Goal: Task Accomplishment & Management: Use online tool/utility

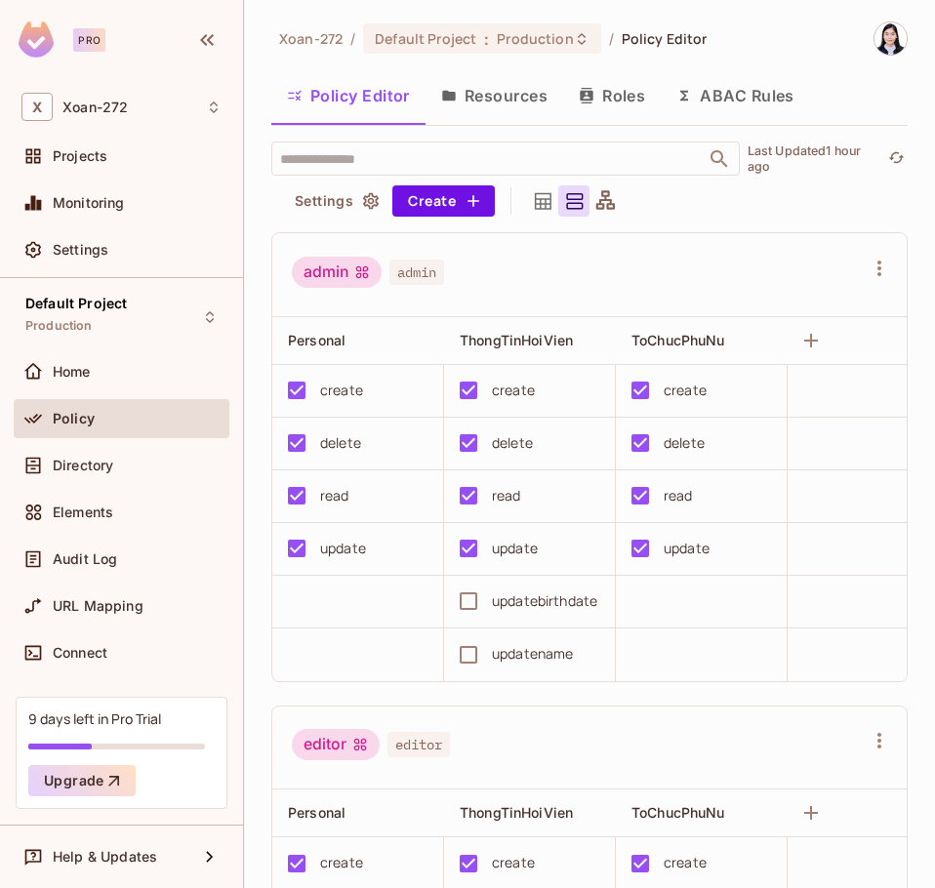
click at [616, 105] on button "Roles" at bounding box center [612, 95] width 98 height 49
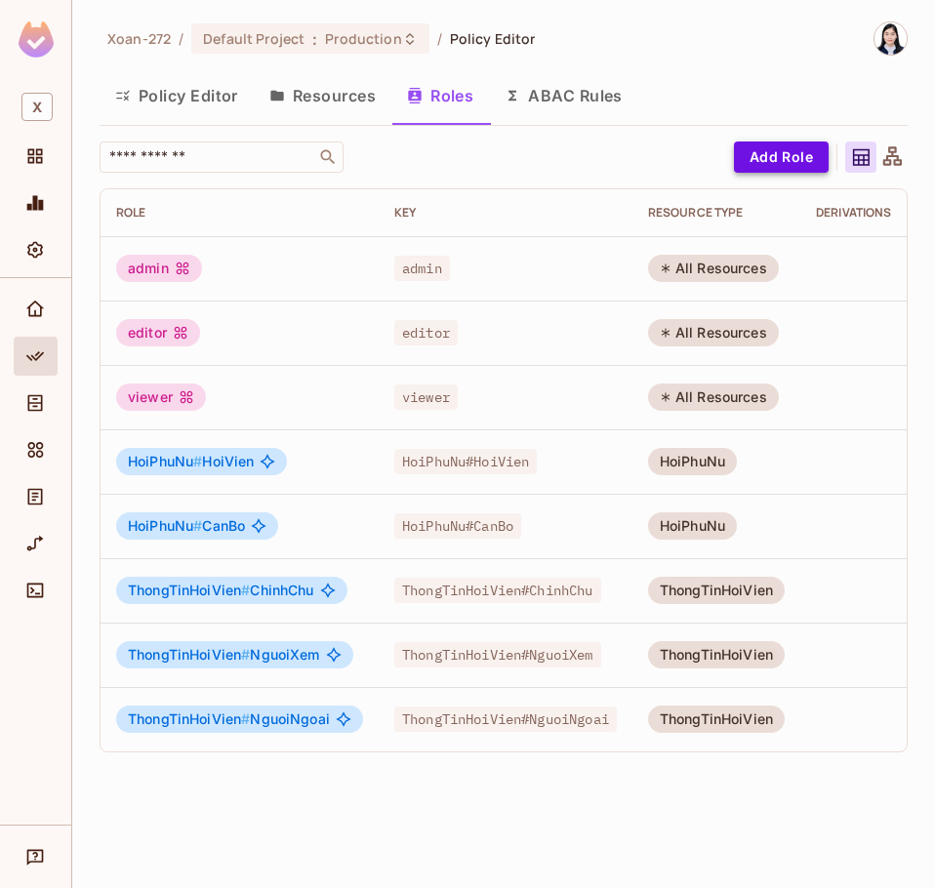
click at [789, 157] on button "Add Role" at bounding box center [781, 156] width 95 height 31
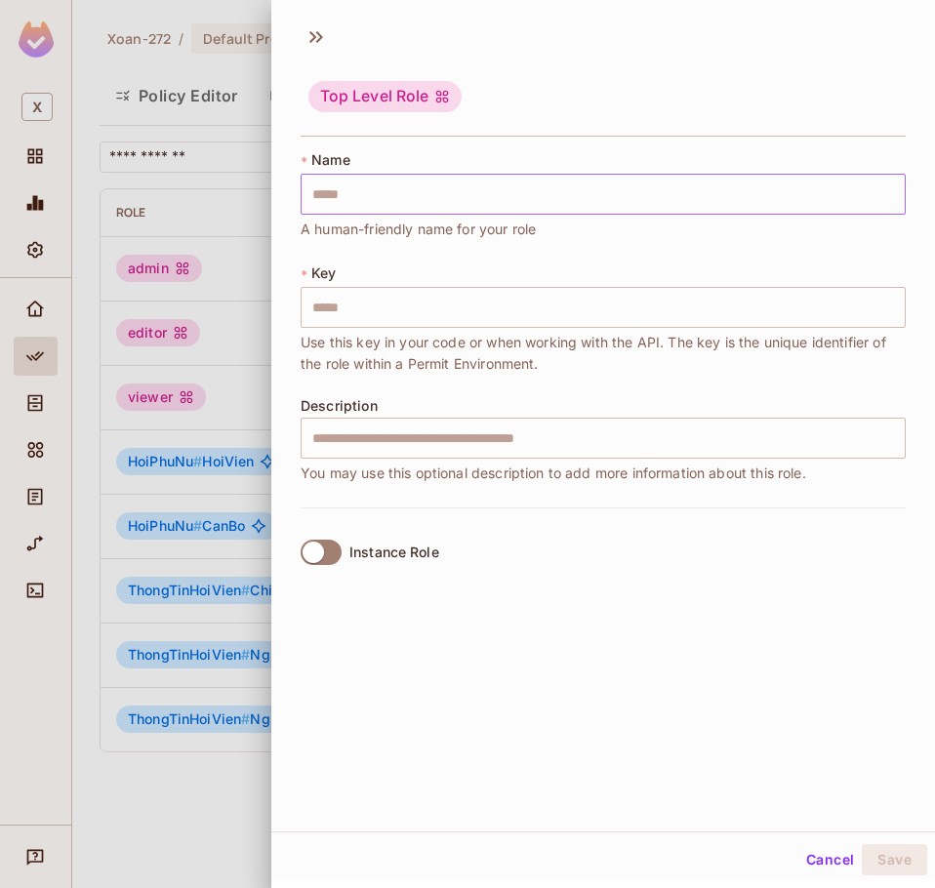
click at [537, 203] on input "text" at bounding box center [603, 194] width 605 height 41
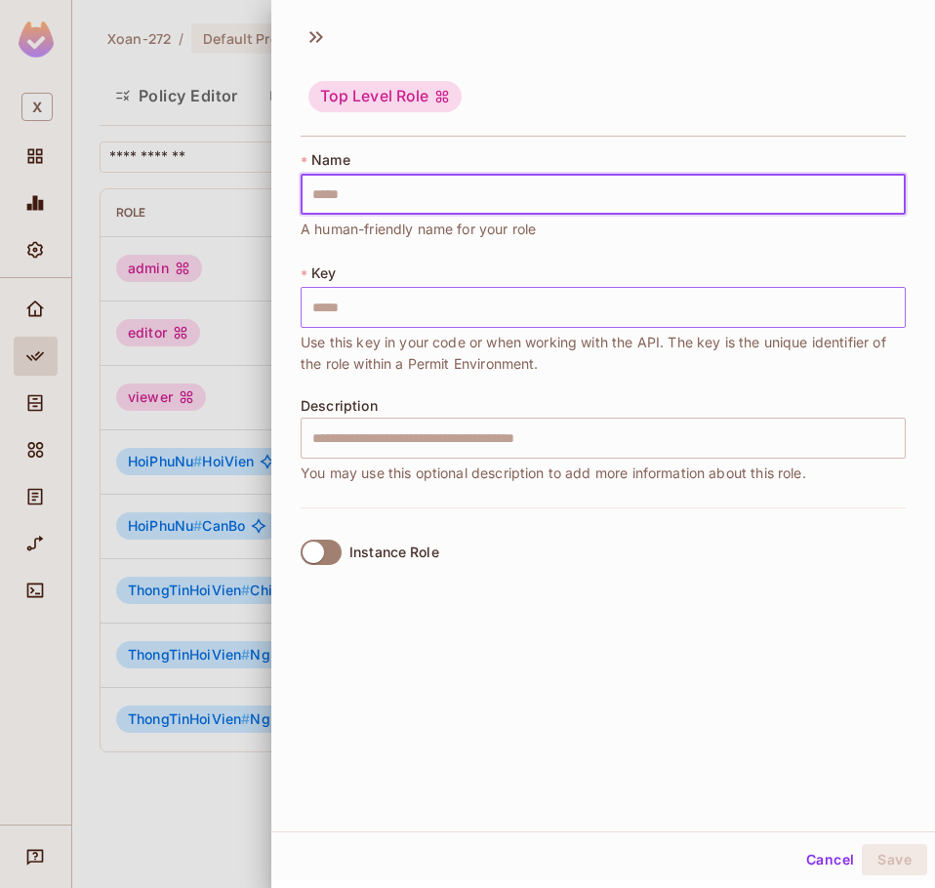
click at [345, 314] on input "text" at bounding box center [603, 307] width 605 height 41
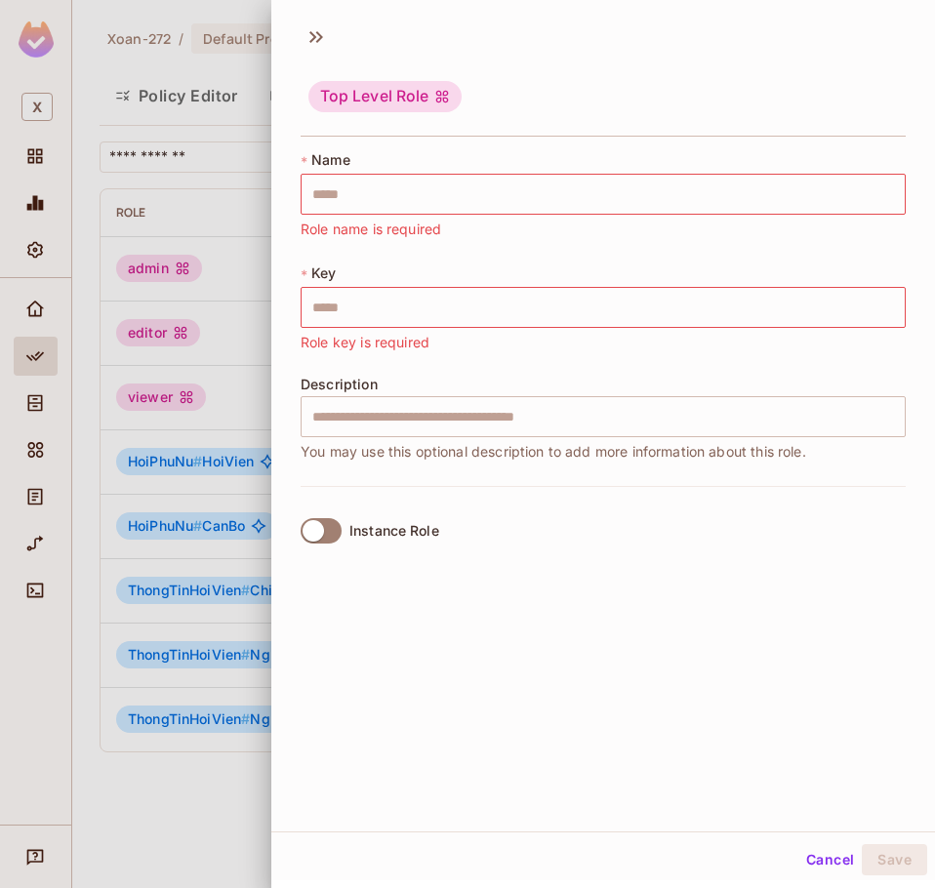
click at [541, 267] on div "* Key ​ Role key is required" at bounding box center [603, 308] width 605 height 90
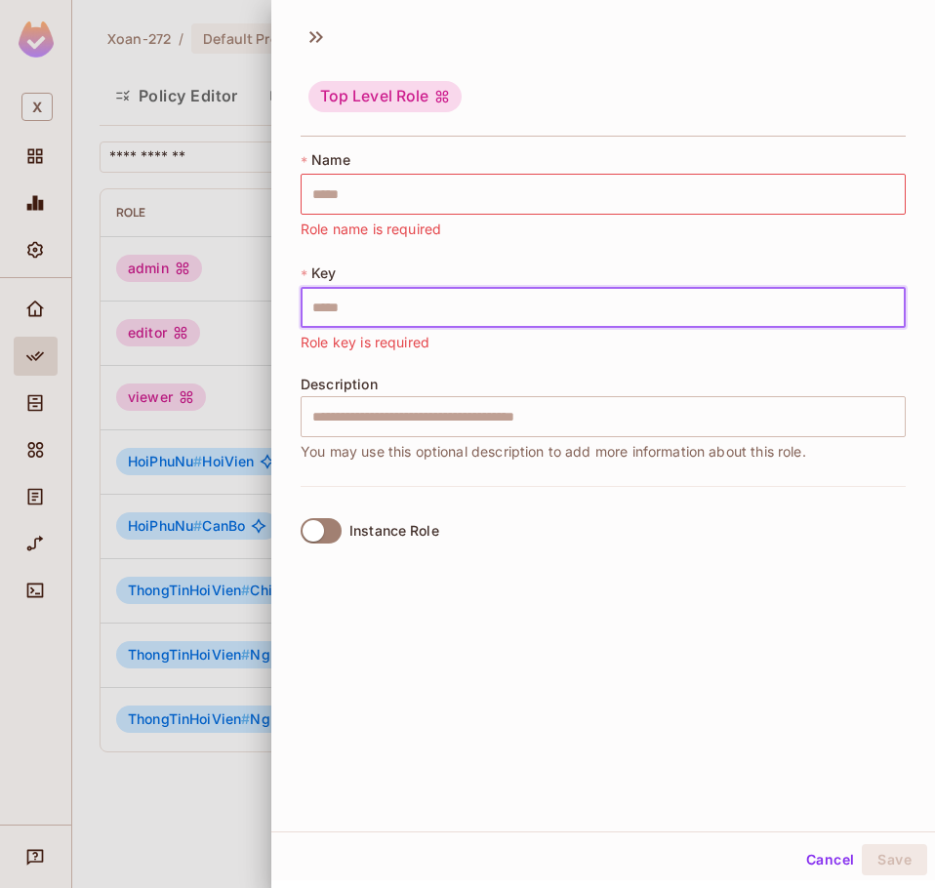
click at [507, 312] on input "text" at bounding box center [603, 307] width 605 height 41
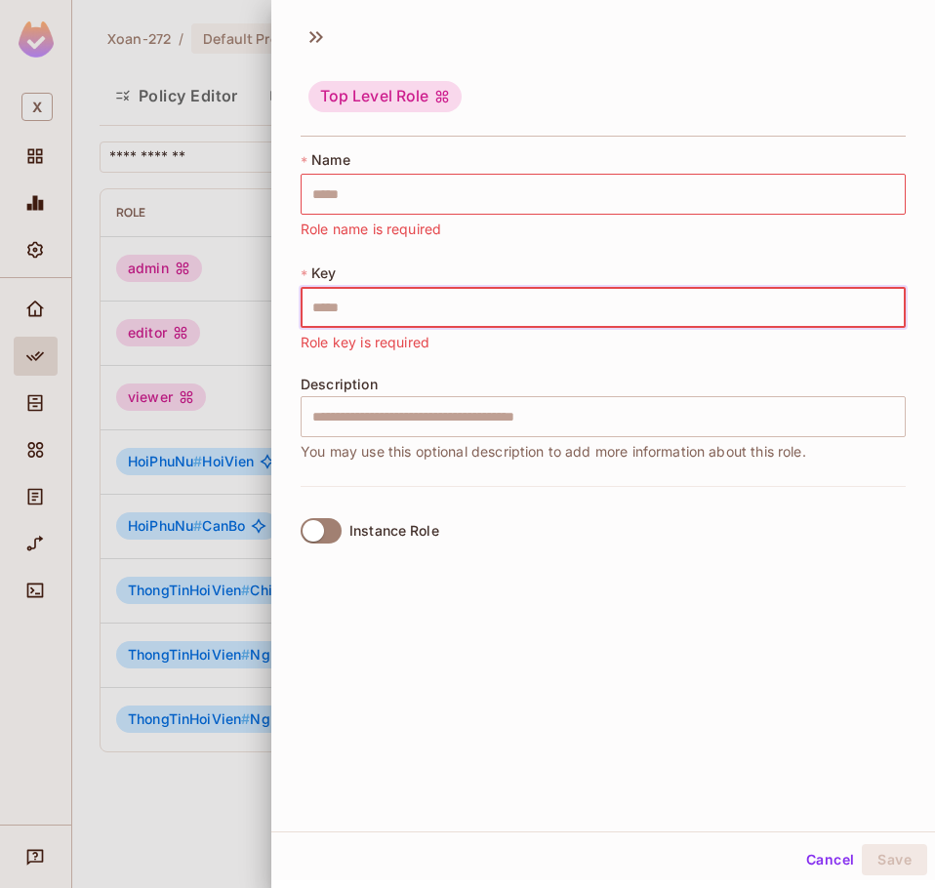
click at [493, 270] on div "* Key ​ Role key is required" at bounding box center [603, 308] width 605 height 90
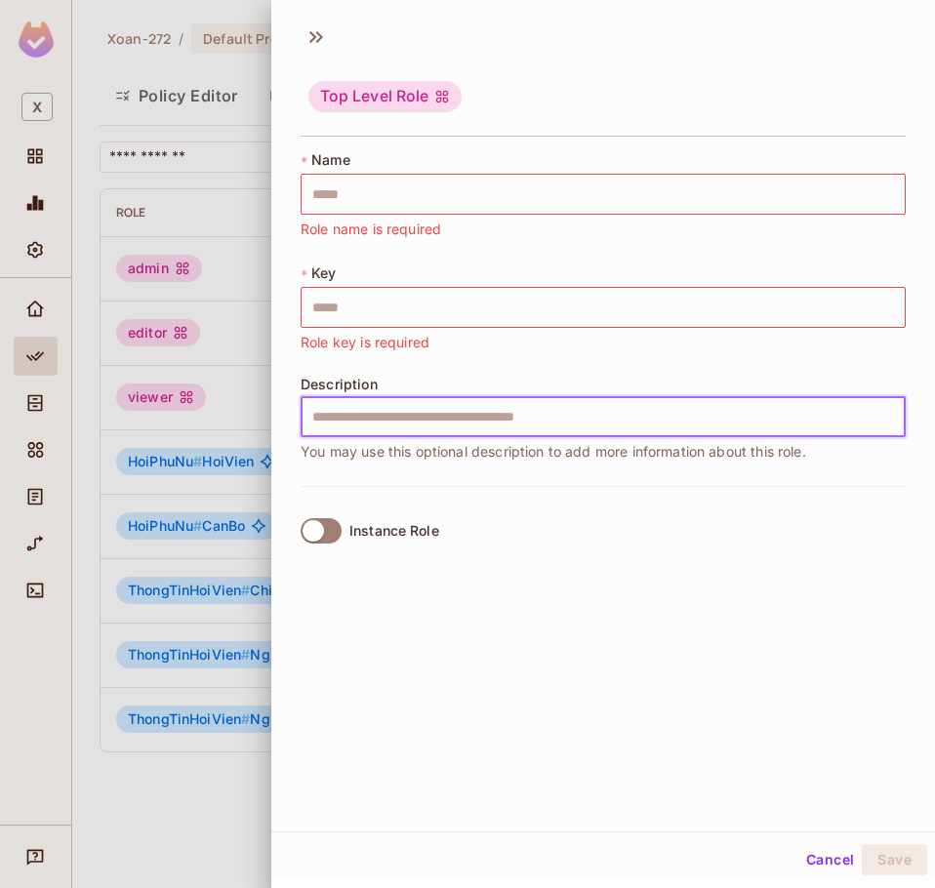
click at [442, 421] on input "text" at bounding box center [603, 416] width 605 height 41
click at [492, 372] on div "* Name ​ Role name is required * Key ​ Role key is required Description ​ You m…" at bounding box center [603, 318] width 605 height 336
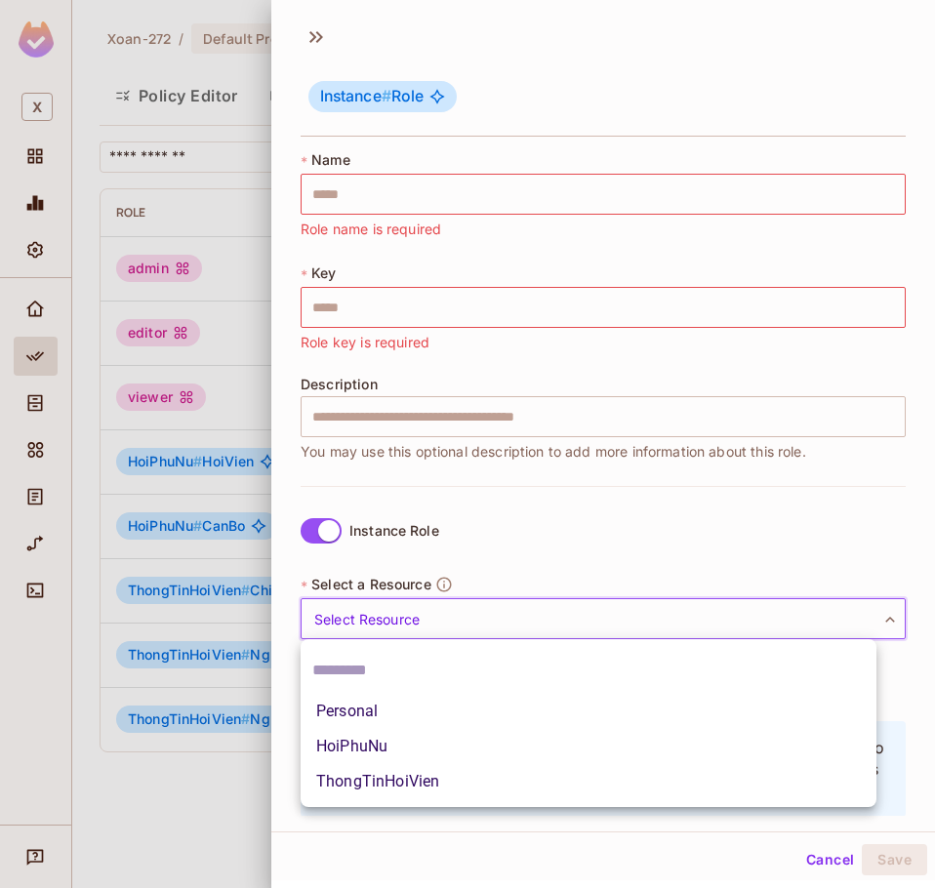
click at [357, 633] on body "X Xoan-272 / Default Project : Production / Policy Editor Policy Editor Resourc…" at bounding box center [467, 444] width 935 height 888
click at [321, 531] on div at bounding box center [467, 444] width 935 height 888
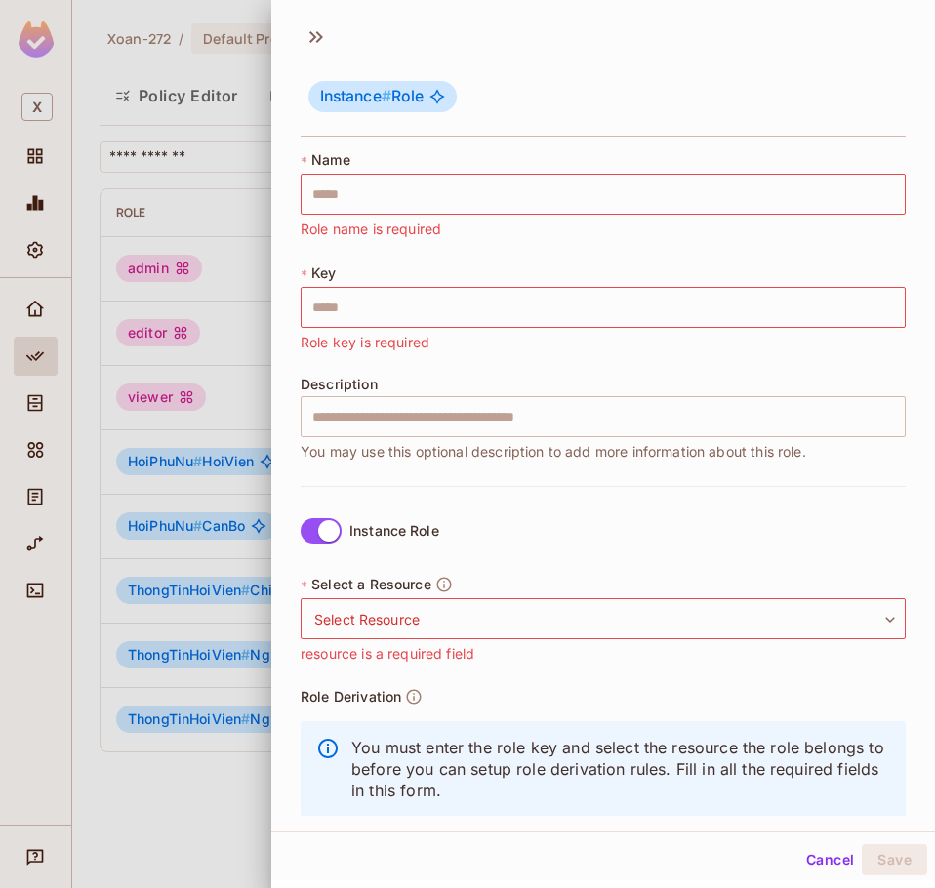
click at [245, 142] on div at bounding box center [467, 444] width 935 height 888
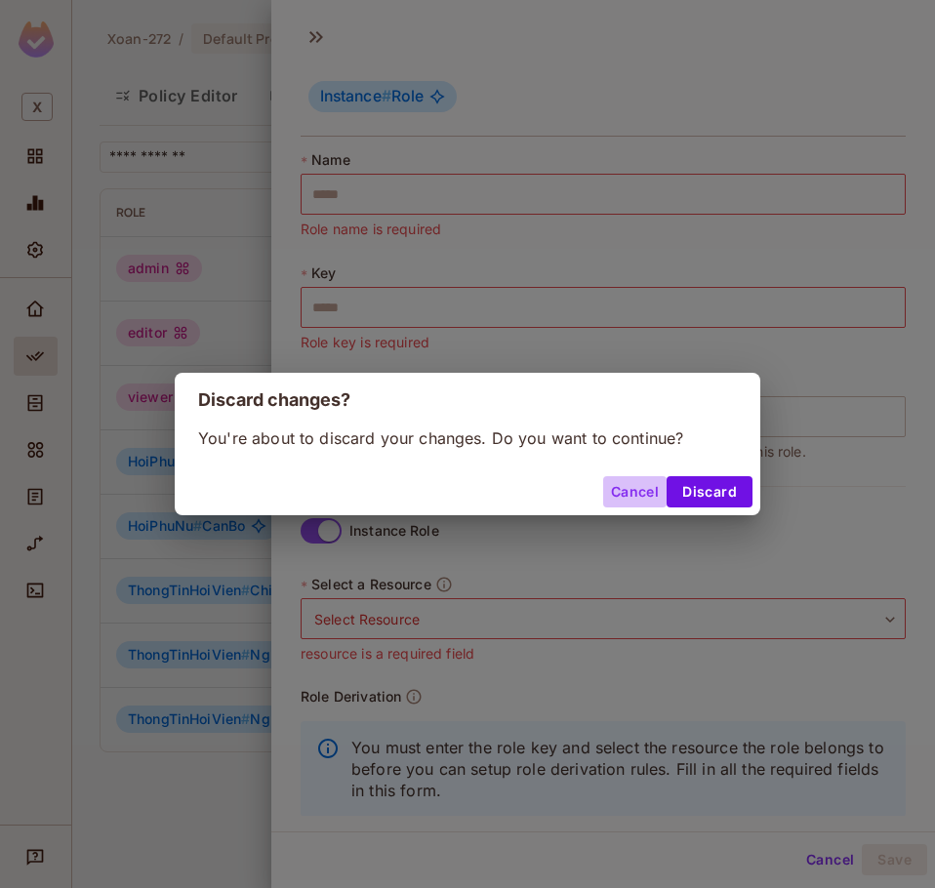
click at [656, 486] on button "Cancel" at bounding box center [634, 491] width 63 height 31
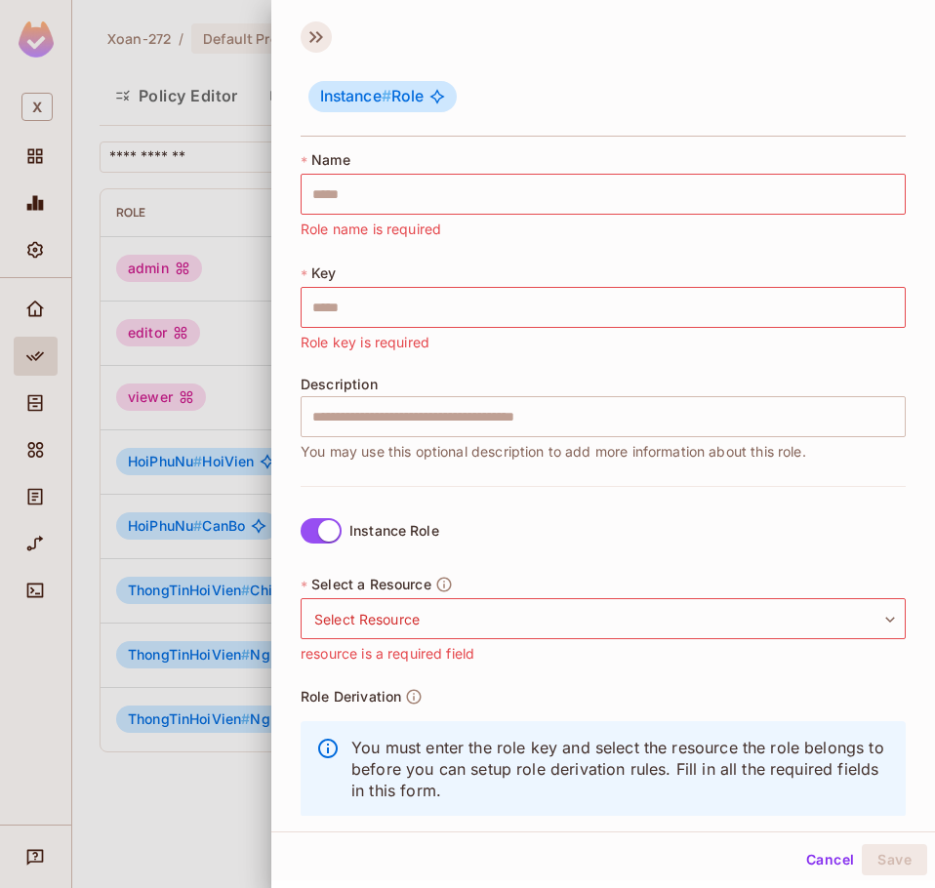
click at [322, 44] on icon at bounding box center [316, 36] width 31 height 31
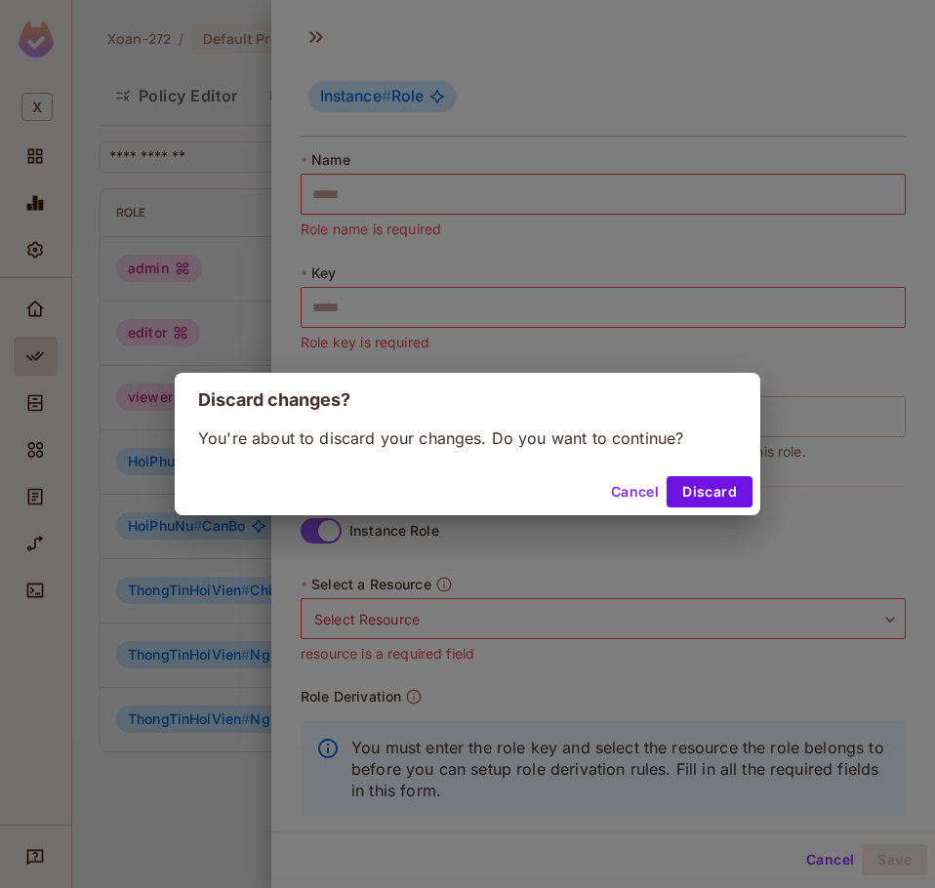
click at [728, 497] on button "Discard" at bounding box center [710, 491] width 86 height 31
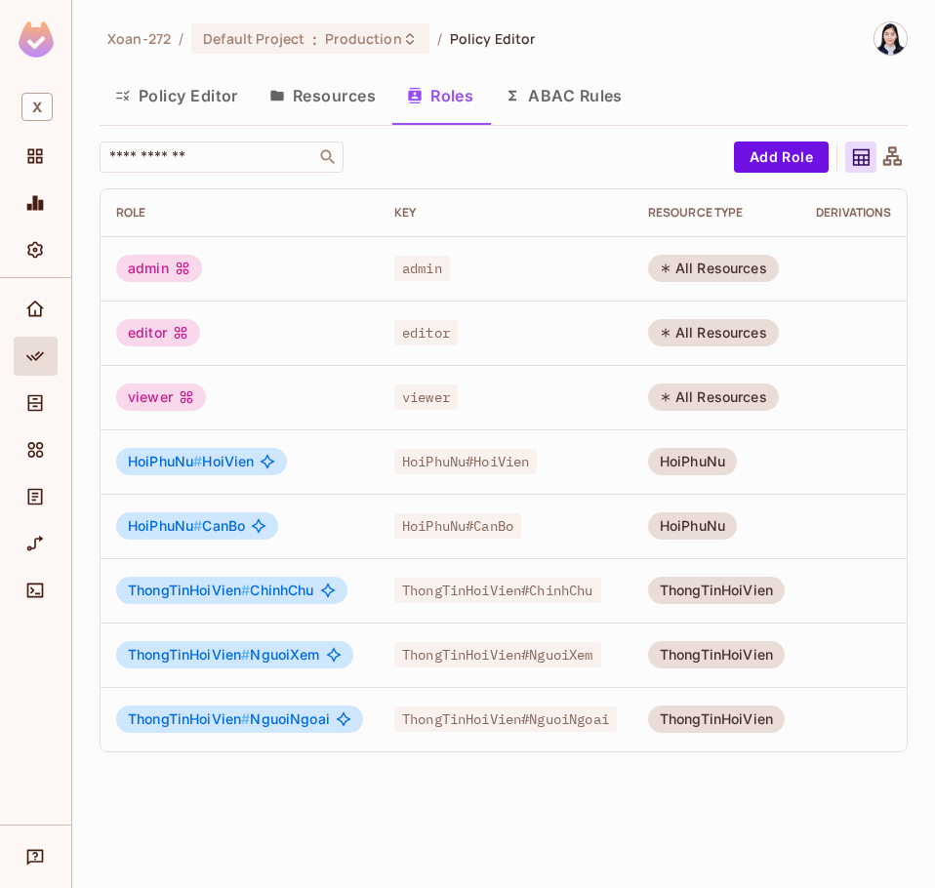
click at [304, 102] on button "Resources" at bounding box center [323, 95] width 138 height 49
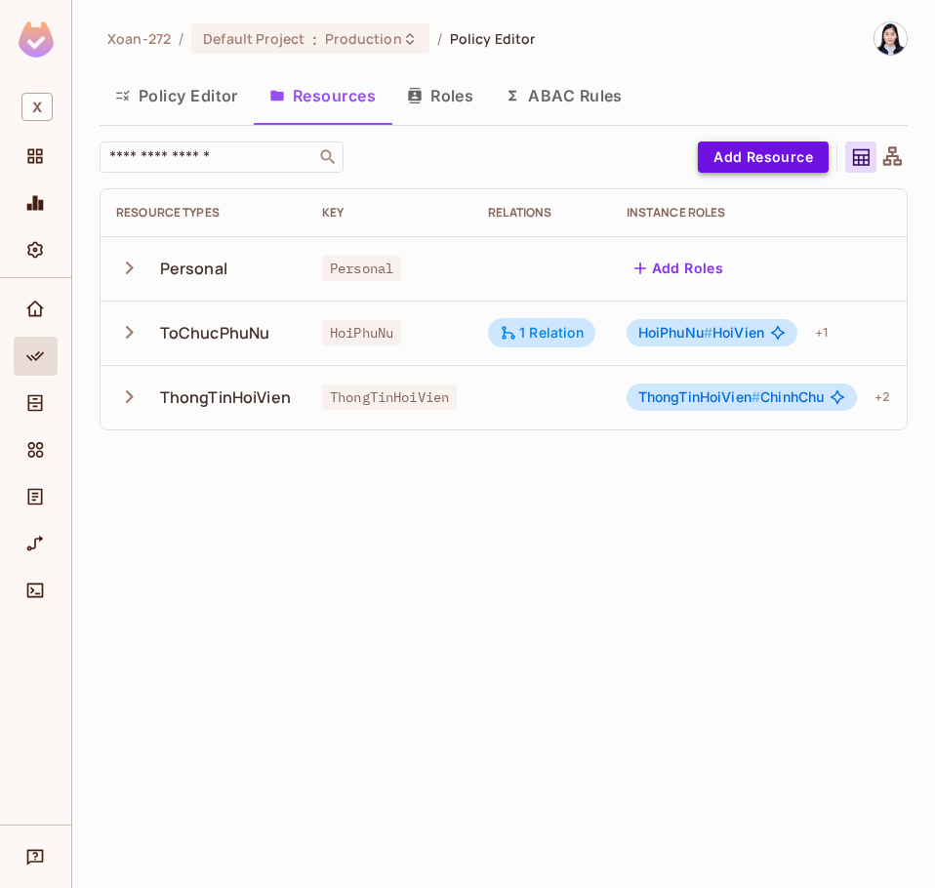
click at [731, 158] on button "Add Resource" at bounding box center [763, 156] width 131 height 31
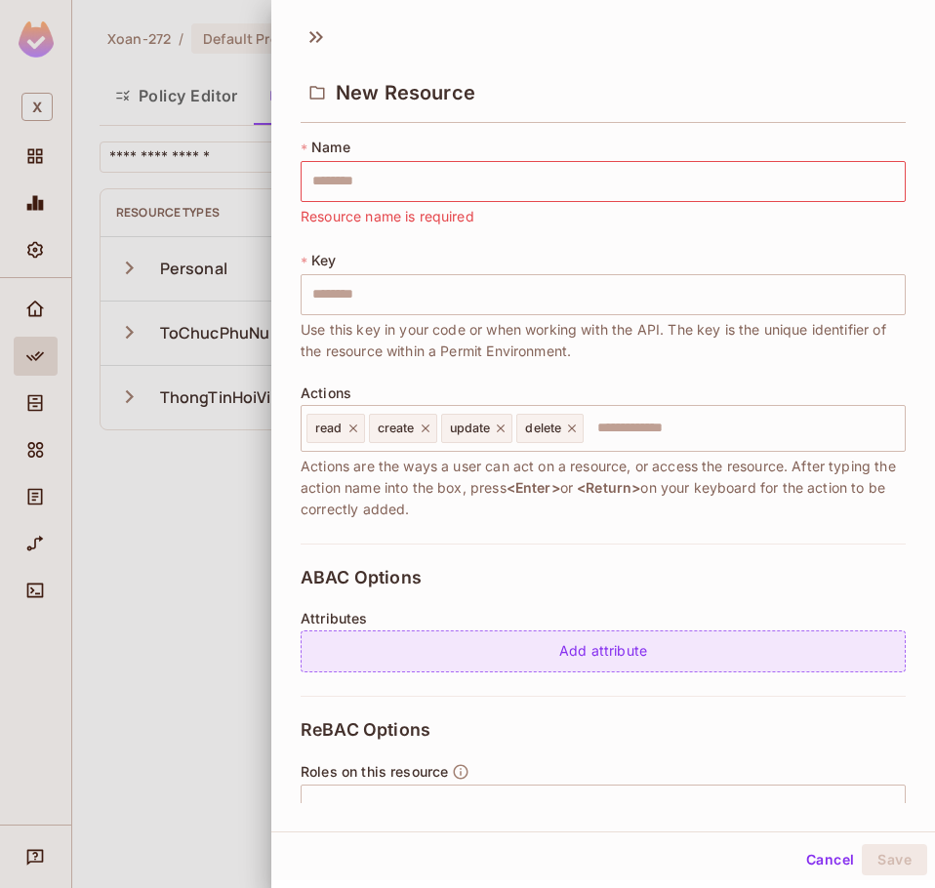
click at [598, 659] on div "Add attribute" at bounding box center [603, 651] width 605 height 42
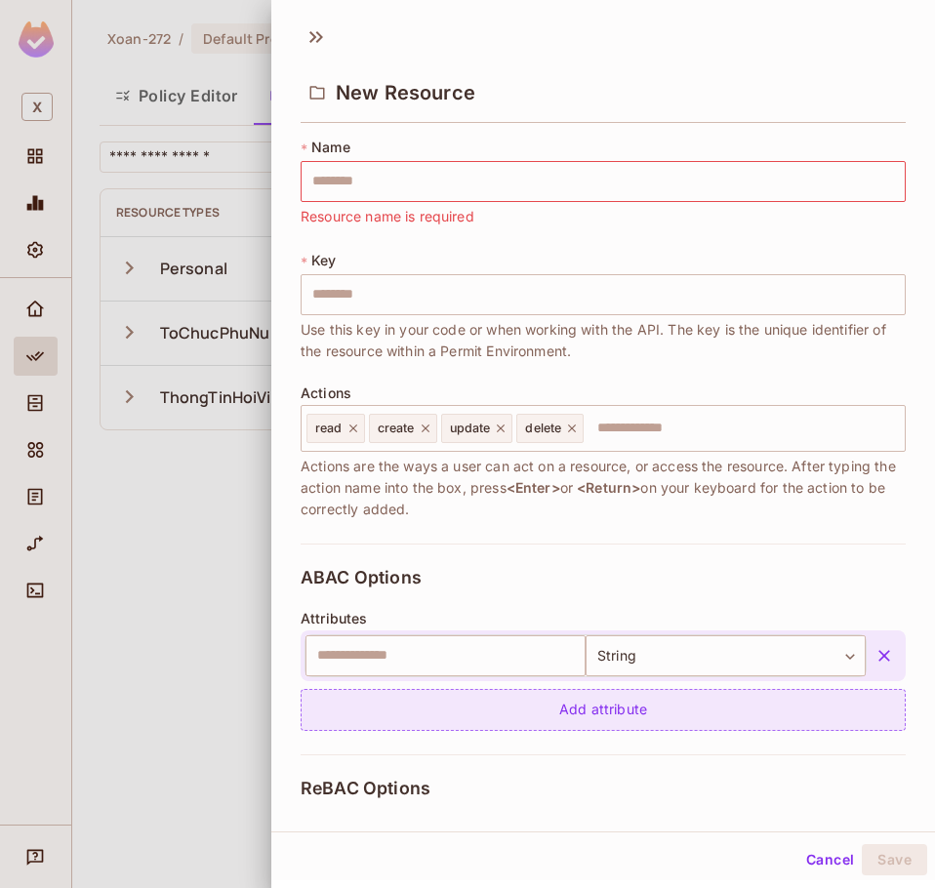
click at [596, 703] on div "Add attribute" at bounding box center [603, 710] width 605 height 42
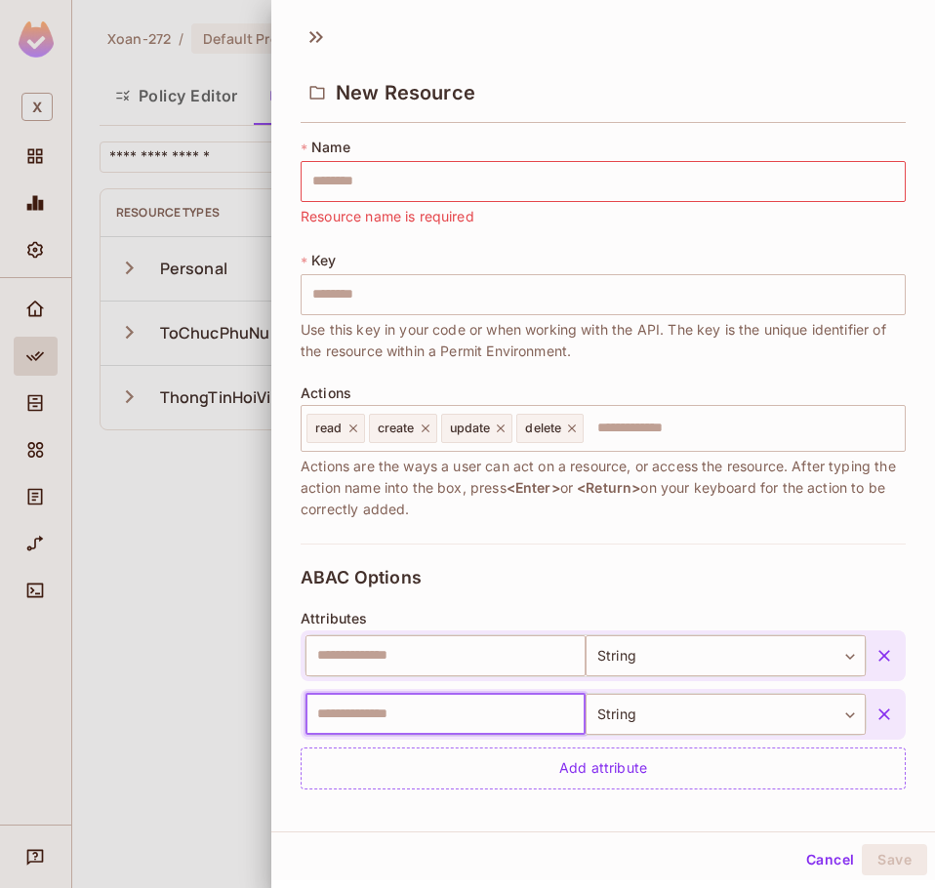
click at [535, 709] on input "text" at bounding box center [445, 714] width 280 height 41
type input "********"
click at [656, 669] on body "X Xoan-272 / Default Project : Production / Policy Editor Policy Editor Resourc…" at bounding box center [467, 444] width 935 height 888
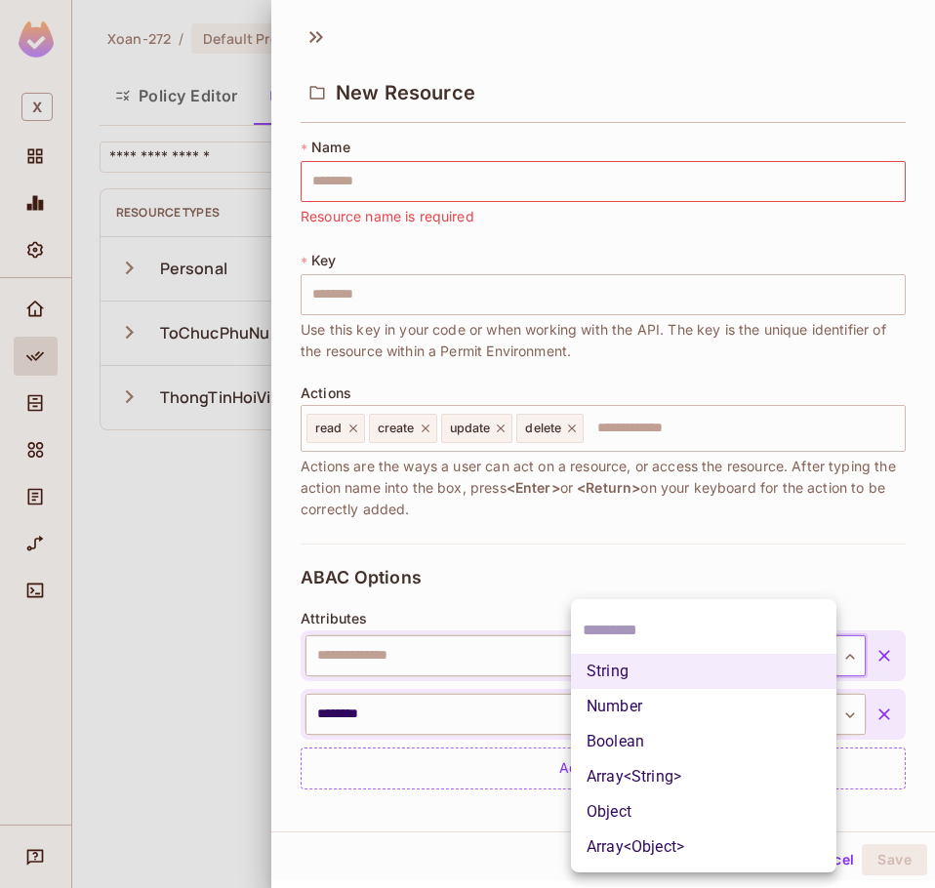
click at [656, 656] on li "String" at bounding box center [703, 671] width 265 height 35
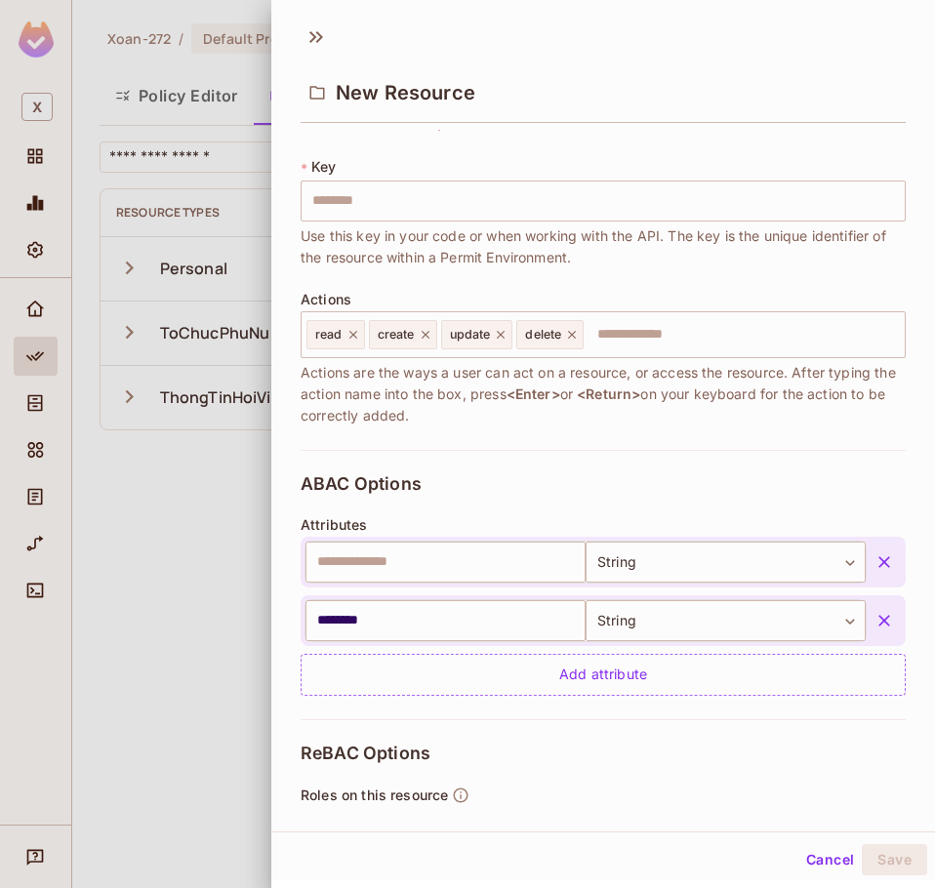
scroll to position [293, 0]
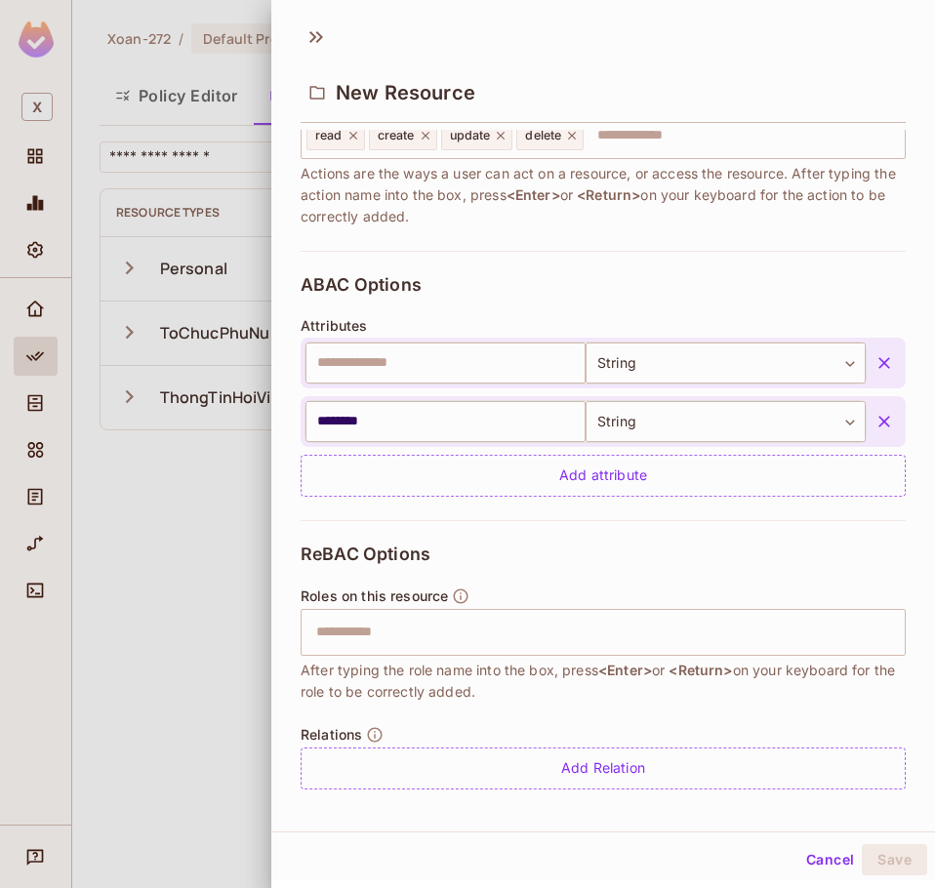
click at [569, 592] on div "Roles on this resource ​ After typing the role name into the box, press <Enter>…" at bounding box center [603, 644] width 605 height 115
click at [580, 306] on div "ABAC Options Attributes ​ String ****** ​ ******** ​ String ****** ​ Add attrib…" at bounding box center [603, 385] width 605 height 269
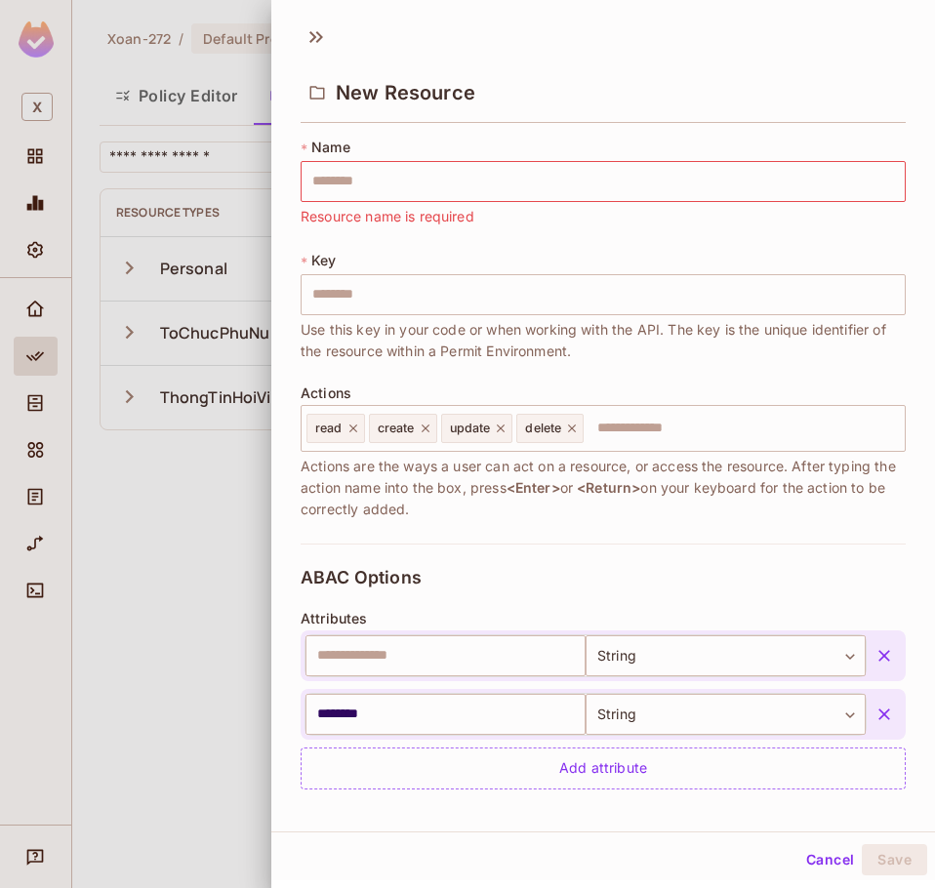
drag, startPoint x: 596, startPoint y: 620, endPoint x: 565, endPoint y: 595, distance: 39.6
click at [595, 620] on div "Attributes ​ String ****** ​ ******** ​ String ****** ​ Add attribute" at bounding box center [603, 700] width 605 height 179
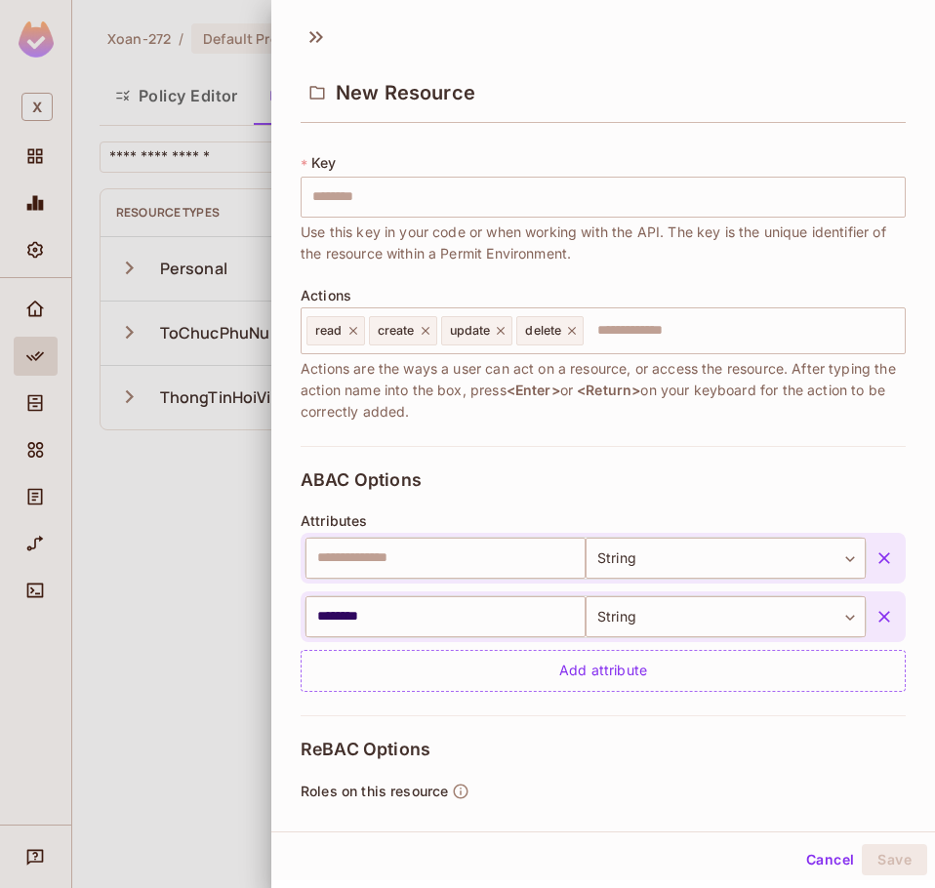
click at [642, 471] on div "ABAC Options Attributes ​ String ****** ​ ******** ​ String ****** ​ Add attrib…" at bounding box center [603, 580] width 605 height 269
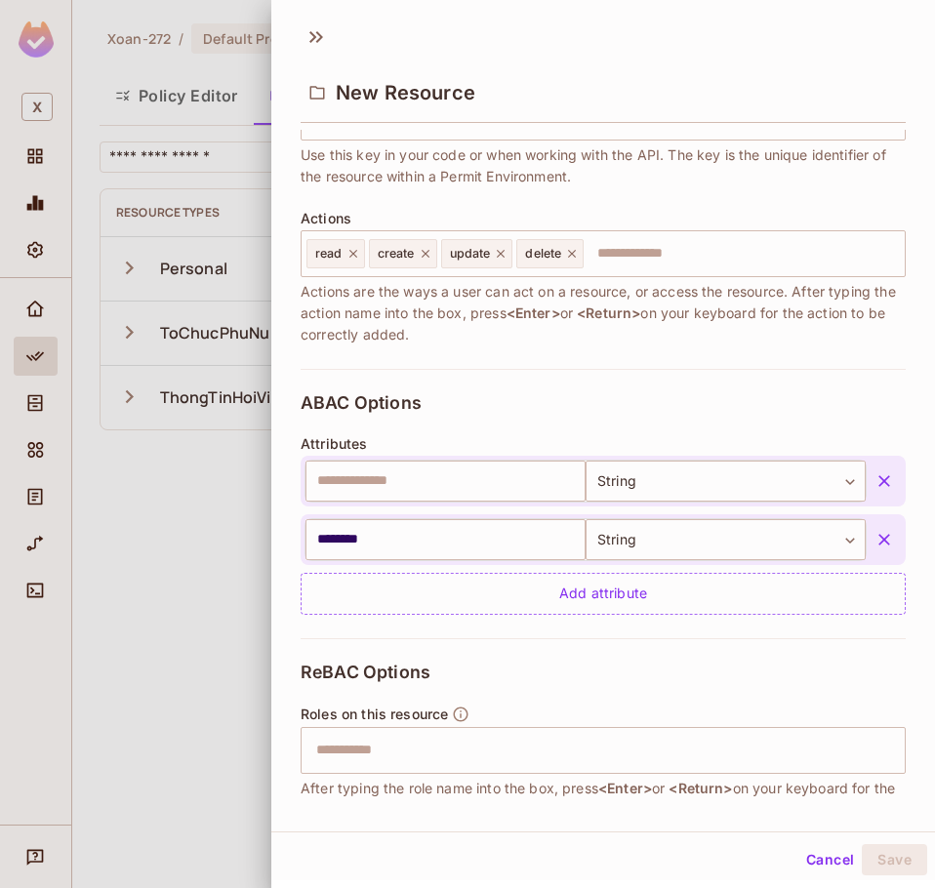
scroll to position [293, 0]
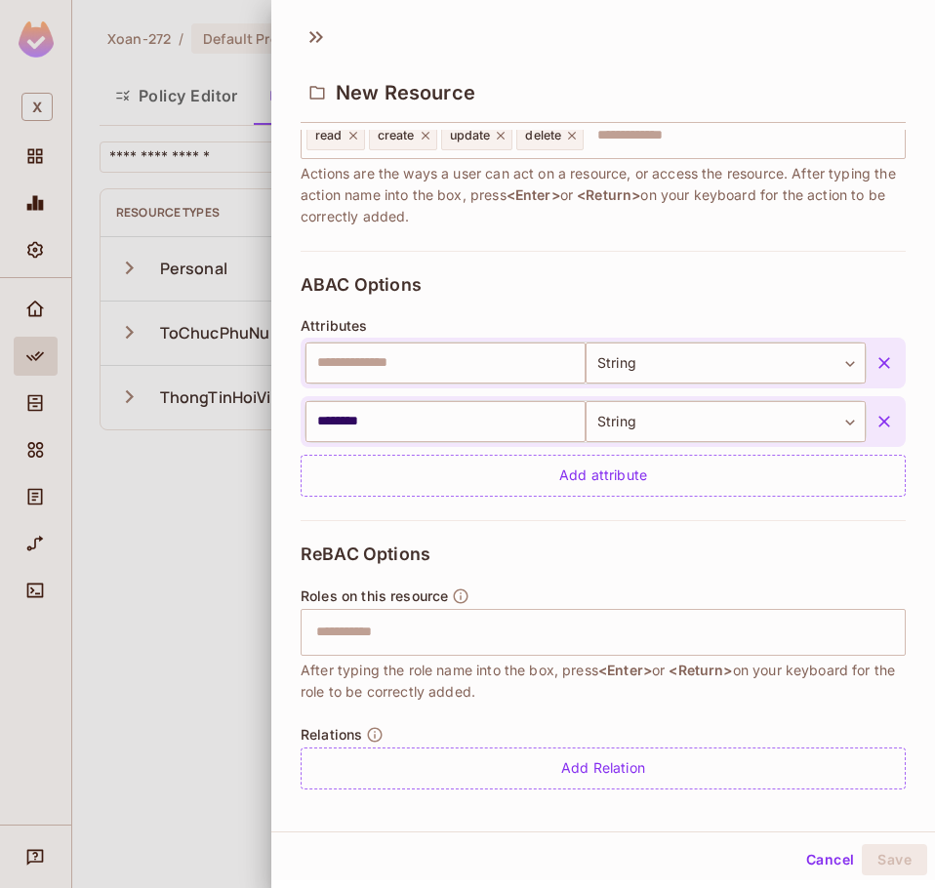
click at [609, 537] on div "ReBAC Options Roles on this resource ​ After typing the role name into the box,…" at bounding box center [603, 666] width 605 height 293
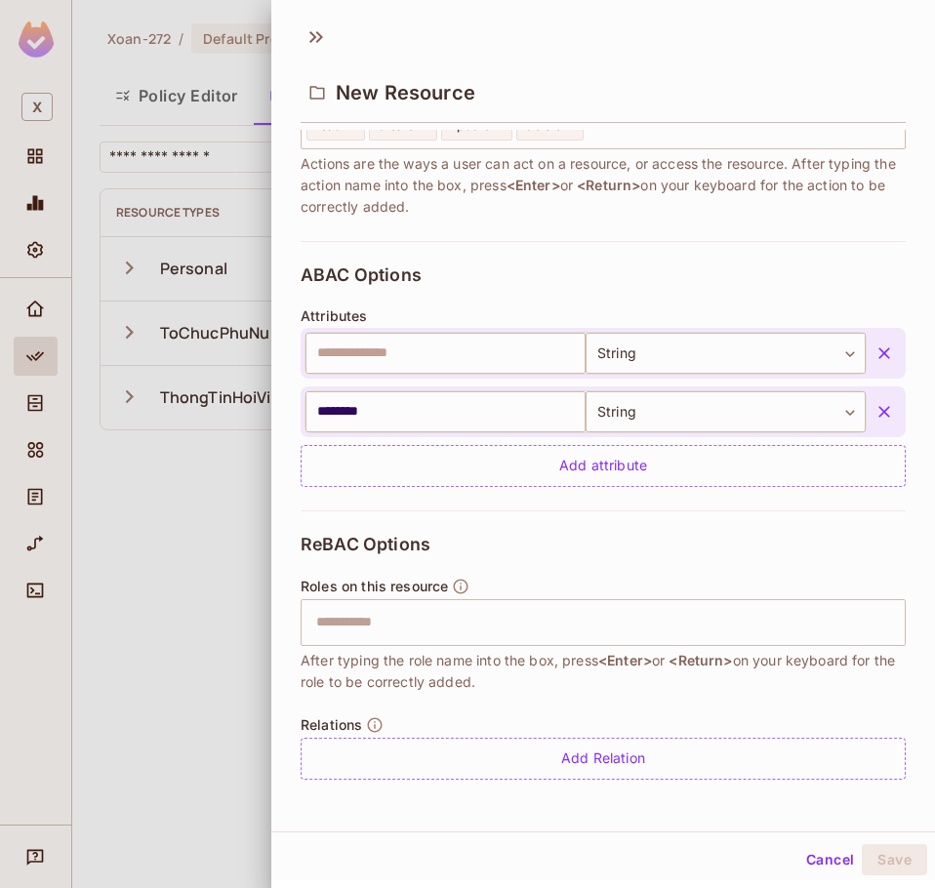
scroll to position [3, 0]
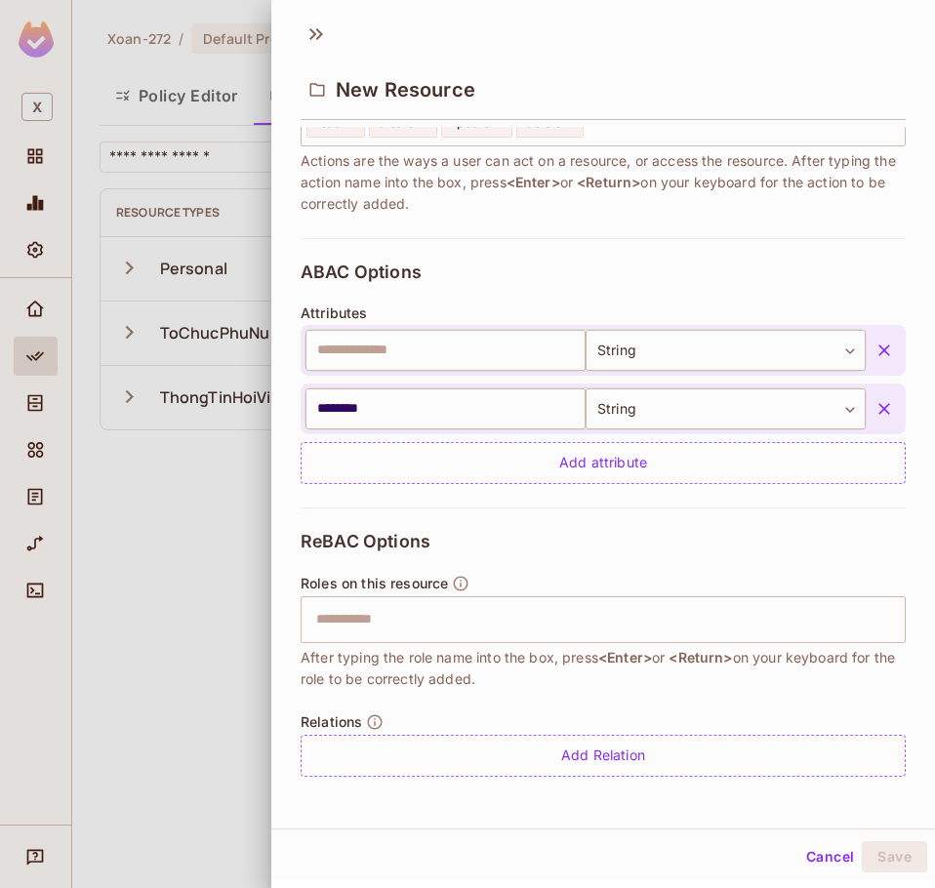
click at [562, 548] on div "ReBAC Options Roles on this resource ​ After typing the role name into the box,…" at bounding box center [603, 653] width 605 height 293
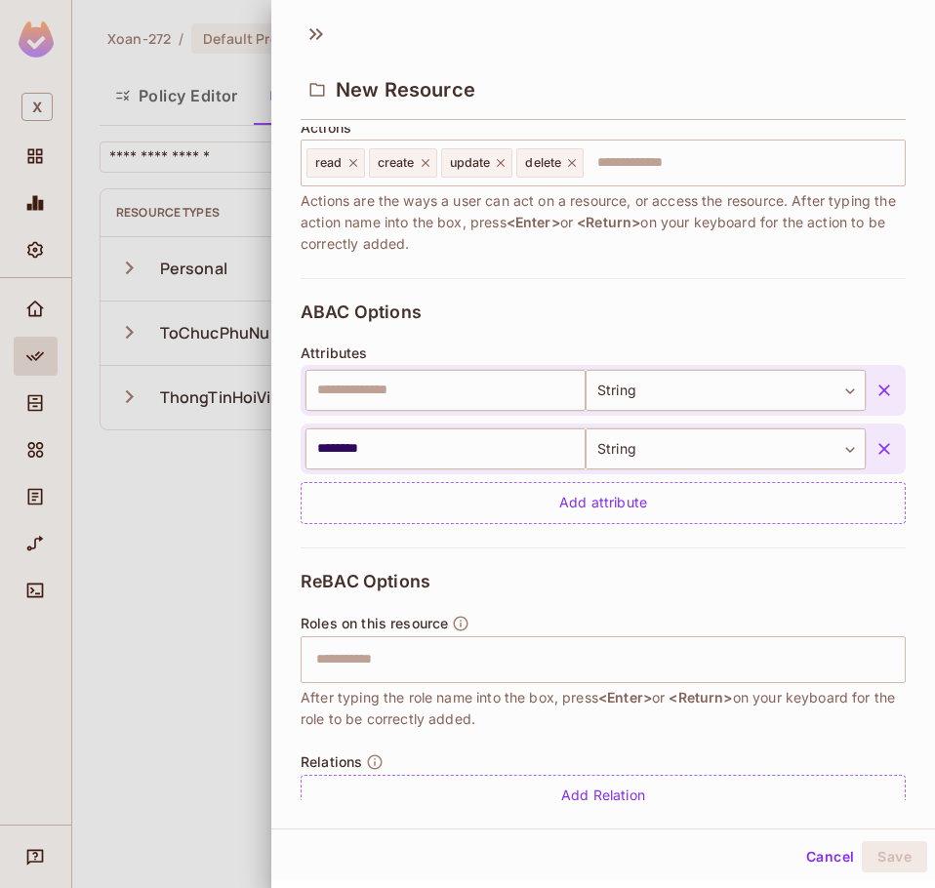
scroll to position [303, 0]
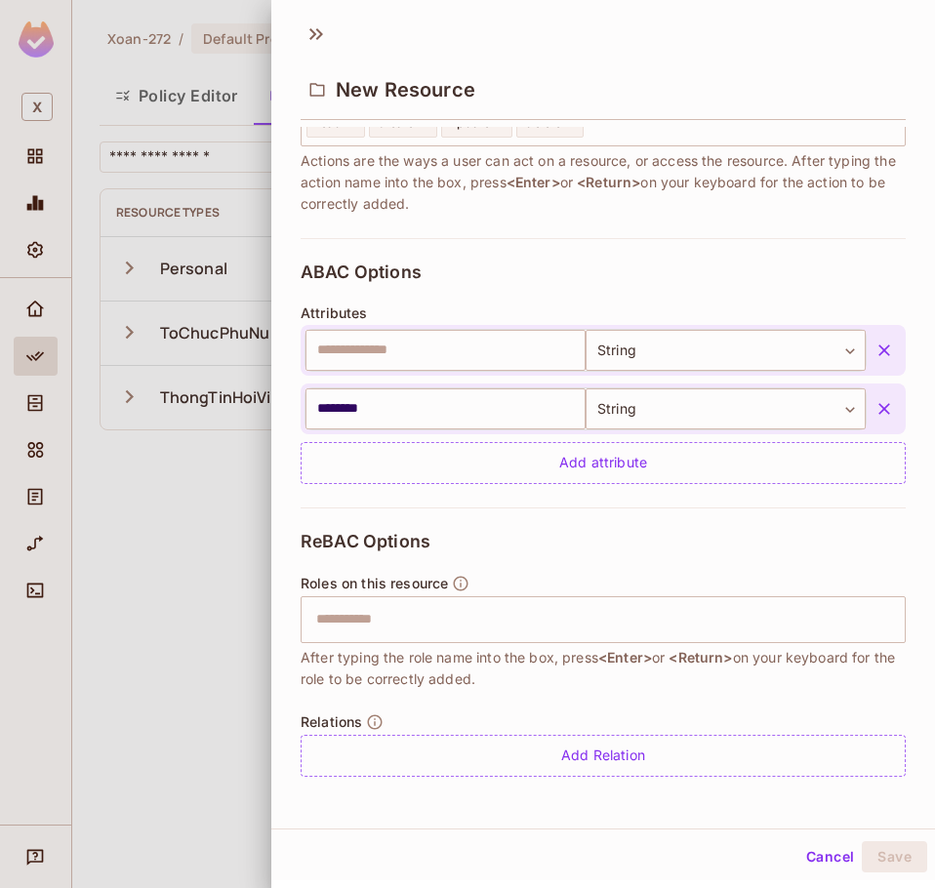
click at [231, 522] on div at bounding box center [467, 444] width 935 height 888
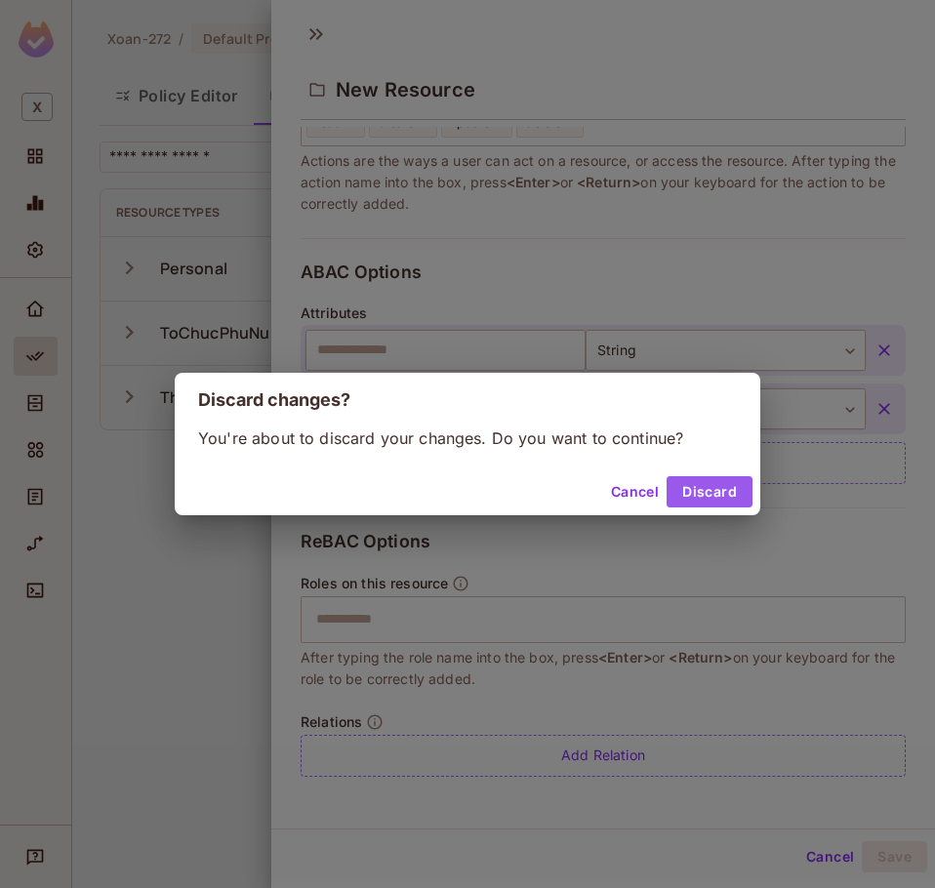
drag, startPoint x: 710, startPoint y: 493, endPoint x: 619, endPoint y: 390, distance: 137.5
click at [709, 491] on button "Discard" at bounding box center [710, 491] width 86 height 31
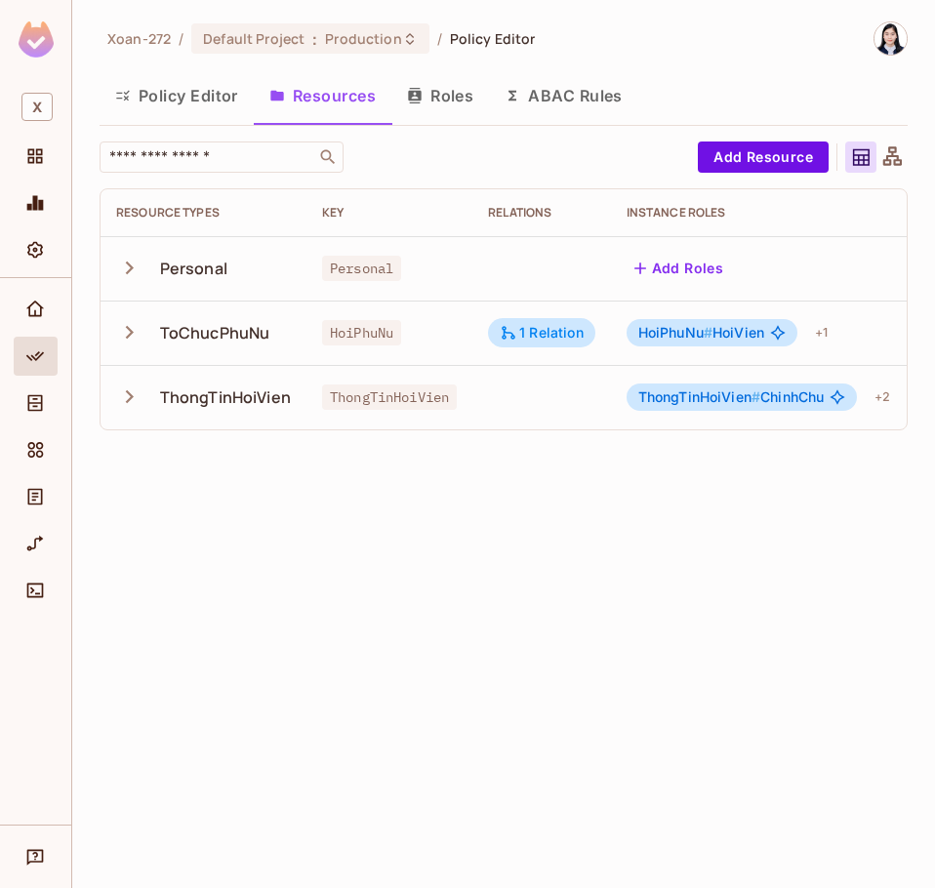
click at [448, 89] on button "Roles" at bounding box center [440, 95] width 98 height 49
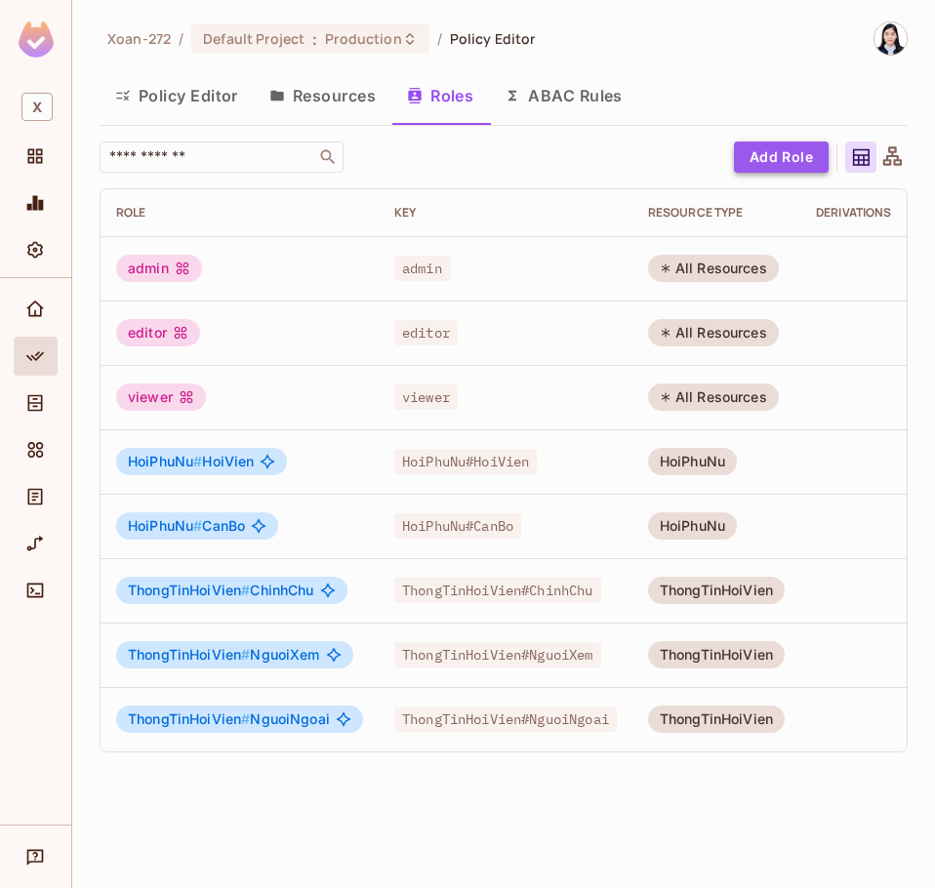
click at [746, 172] on button "Add Role" at bounding box center [781, 156] width 95 height 31
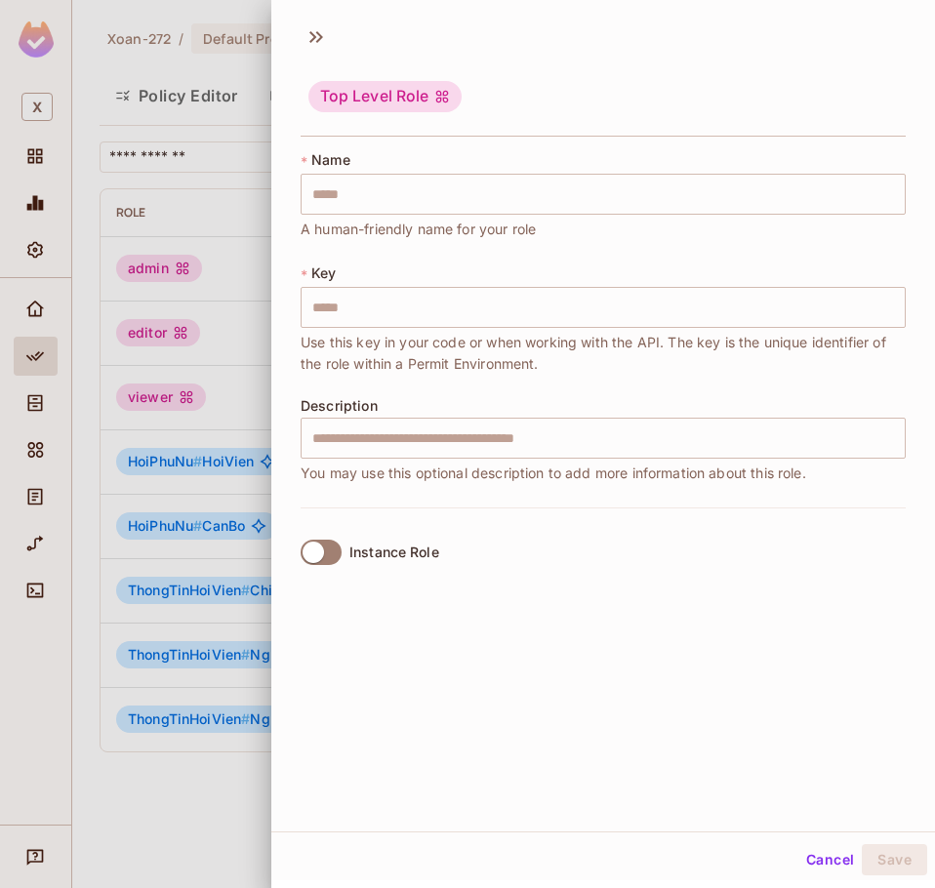
drag, startPoint x: 489, startPoint y: 627, endPoint x: 479, endPoint y: 613, distance: 17.6
click at [487, 627] on div "Top Level Role * Name ​ A human-friendly name for your role * Key ​ Use this ke…" at bounding box center [603, 423] width 664 height 818
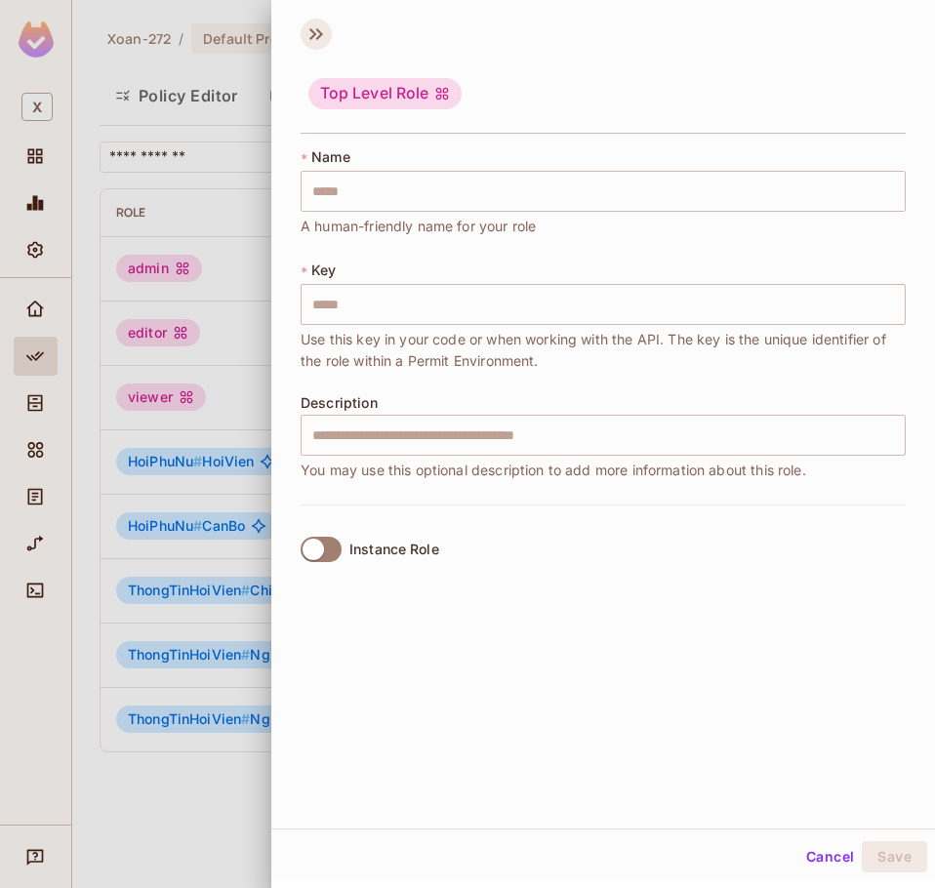
click at [316, 35] on icon at bounding box center [316, 34] width 31 height 31
